Goal: Information Seeking & Learning: Find specific fact

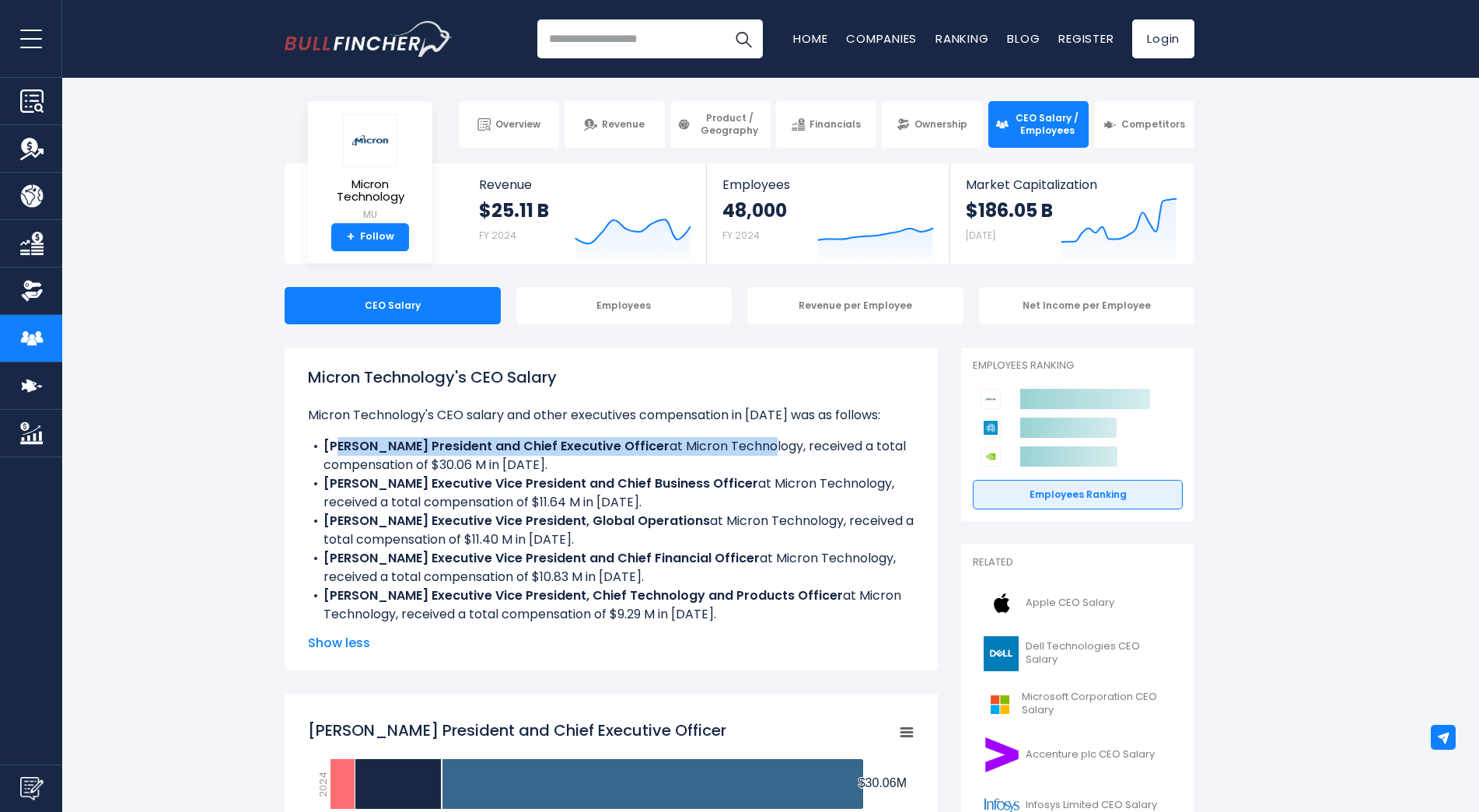
drag, startPoint x: 342, startPoint y: 439, endPoint x: 767, endPoint y: 440, distance: 425.0
click at [766, 438] on li "[PERSON_NAME] President and Chief Executive Officer at Micron Technology, recei…" at bounding box center [611, 456] width 606 height 38
drag, startPoint x: 767, startPoint y: 440, endPoint x: 895, endPoint y: 448, distance: 128.2
click at [895, 448] on li "[PERSON_NAME] President and Chief Executive Officer at Micron Technology, recei…" at bounding box center [611, 456] width 606 height 38
drag, startPoint x: 341, startPoint y: 461, endPoint x: 460, endPoint y: 465, distance: 119.1
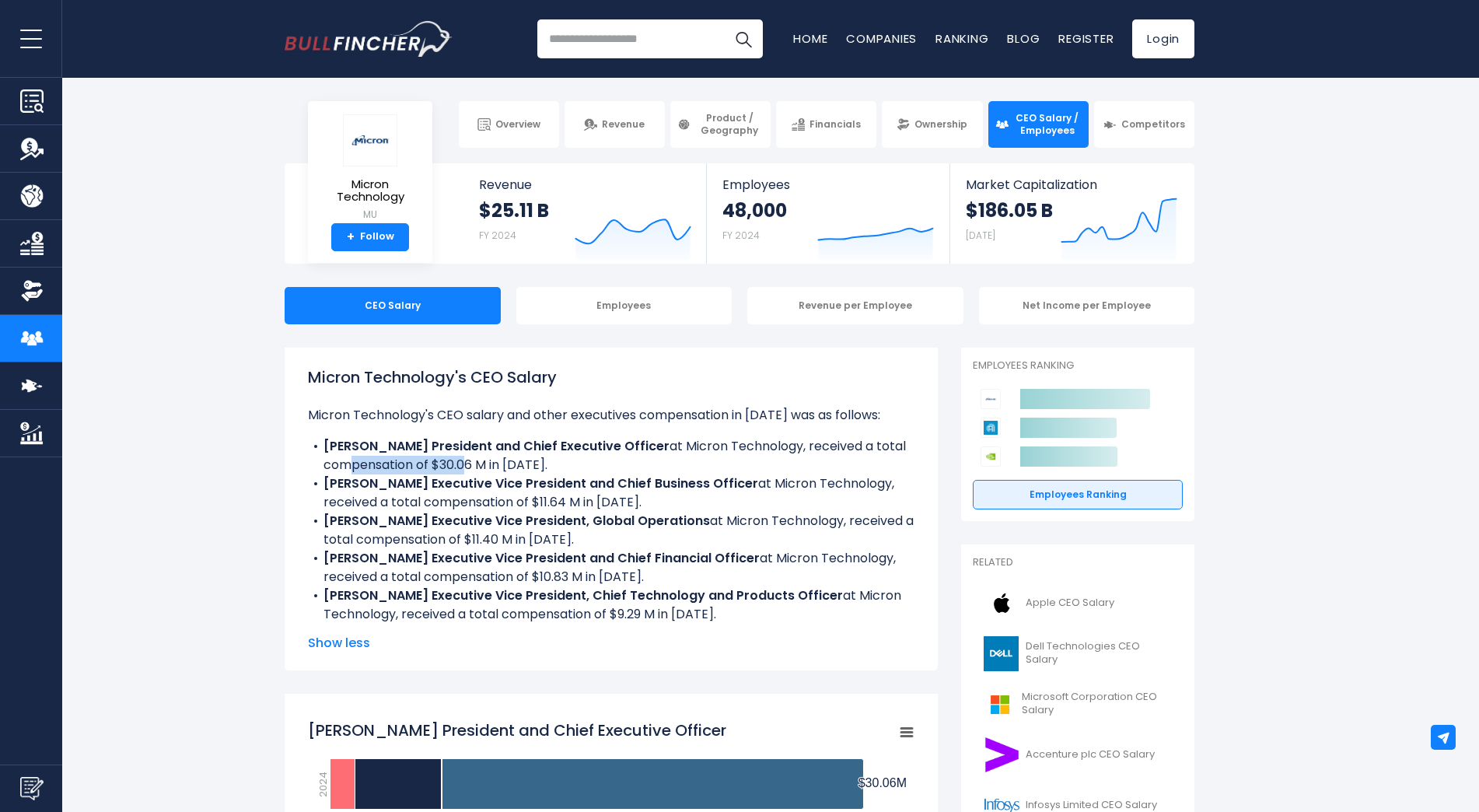
click at [460, 465] on li "[PERSON_NAME] President and Chief Executive Officer at Micron Technology, recei…" at bounding box center [611, 456] width 606 height 38
drag, startPoint x: 460, startPoint y: 465, endPoint x: 544, endPoint y: 474, distance: 84.5
click at [544, 474] on li "[PERSON_NAME] President and Chief Executive Officer at Micron Technology, recei…" at bounding box center [611, 456] width 606 height 38
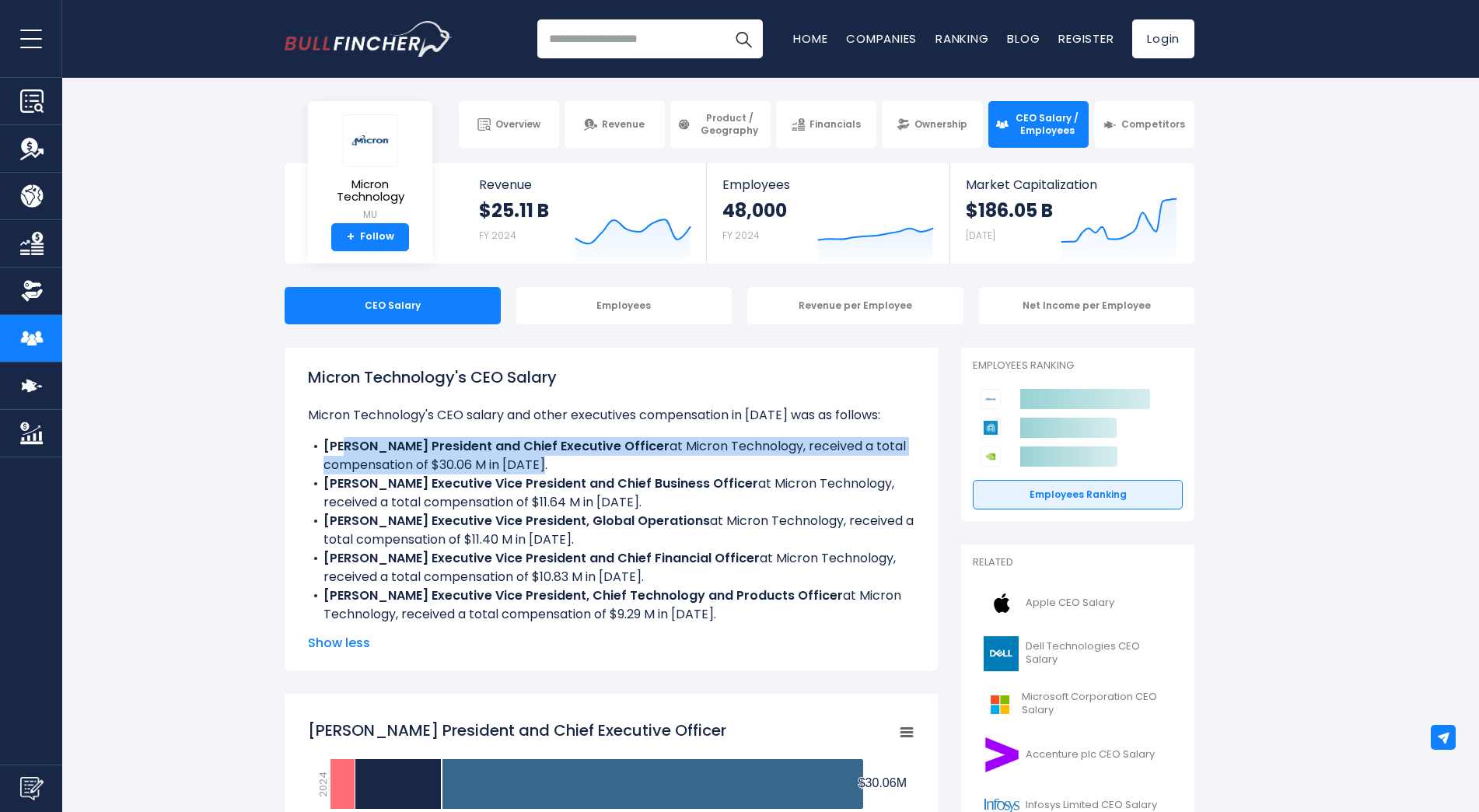
drag, startPoint x: 516, startPoint y: 457, endPoint x: 349, endPoint y: 449, distance: 167.2
click at [349, 449] on li "[PERSON_NAME] President and Chief Executive Officer at Micron Technology, recei…" at bounding box center [611, 456] width 606 height 38
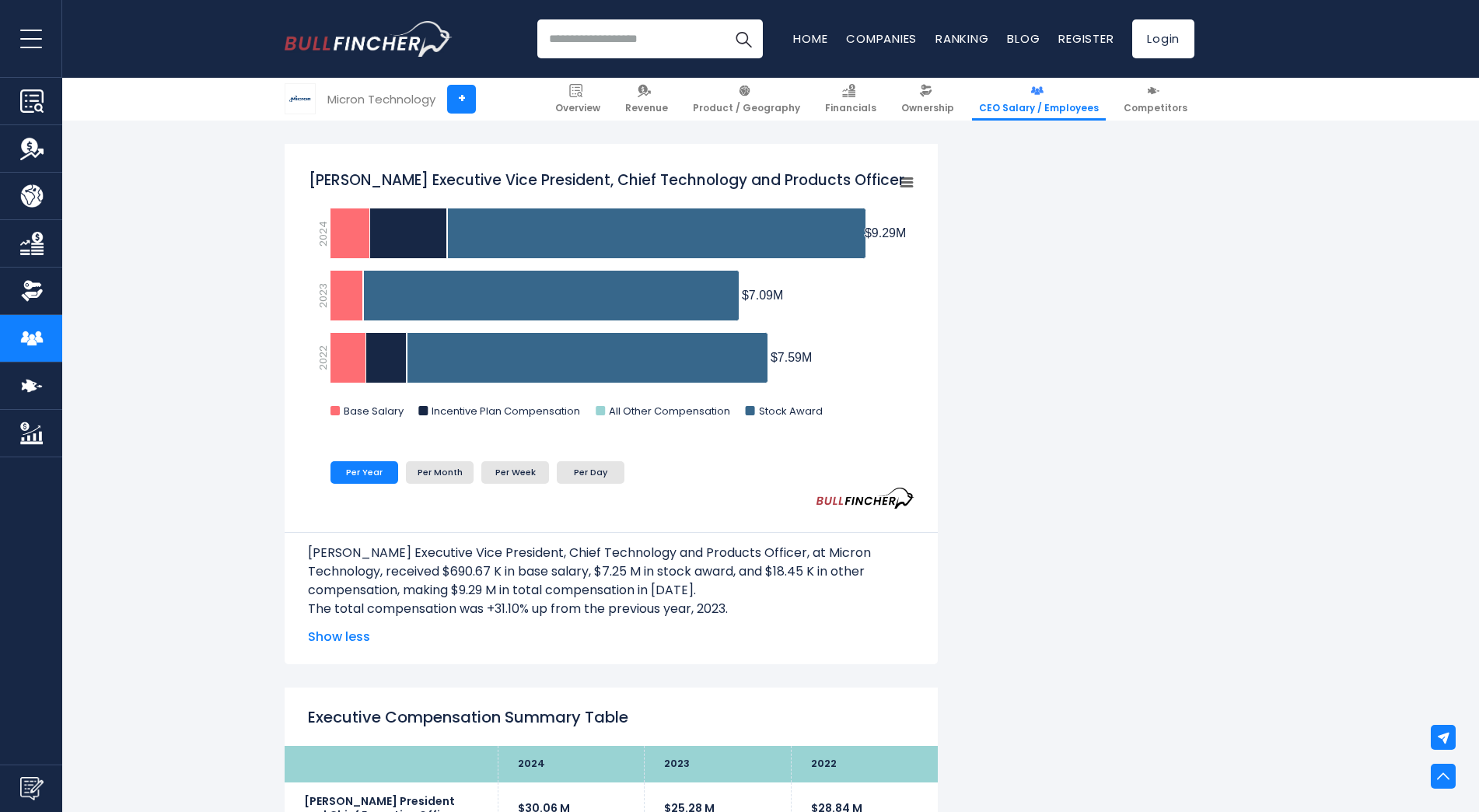
scroll to position [3188, 0]
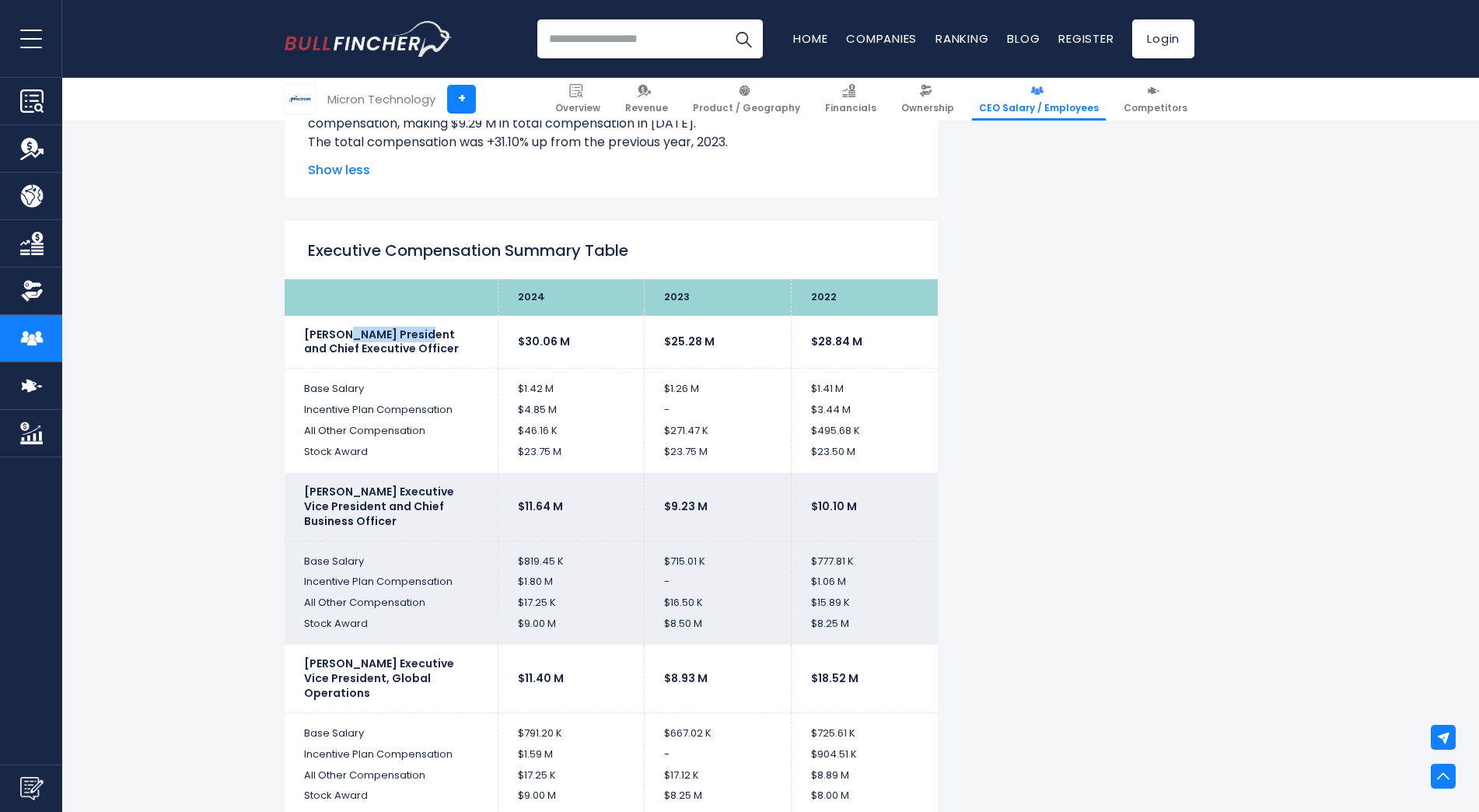
drag, startPoint x: 346, startPoint y: 332, endPoint x: 421, endPoint y: 333, distance: 75.0
click at [421, 333] on b "[PERSON_NAME] President and Chief Executive Officer" at bounding box center [381, 342] width 155 height 30
